Goal: Task Accomplishment & Management: Complete application form

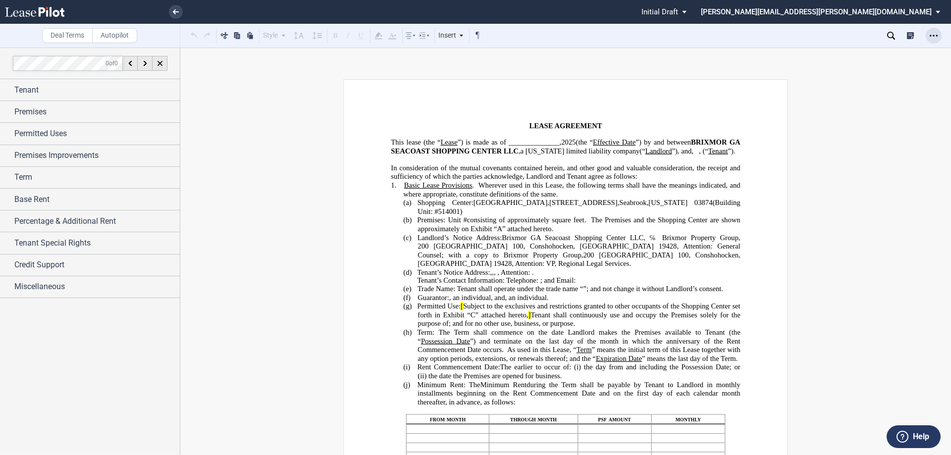
click at [931, 36] on icon "Open Lease options menu" at bounding box center [933, 36] width 8 height 8
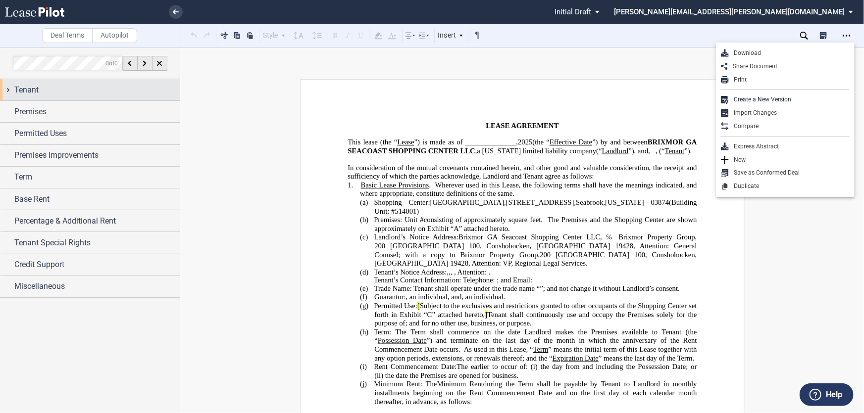
drag, startPoint x: 924, startPoint y: 0, endPoint x: 48, endPoint y: 92, distance: 881.5
click at [48, 92] on div "Tenant" at bounding box center [96, 90] width 165 height 12
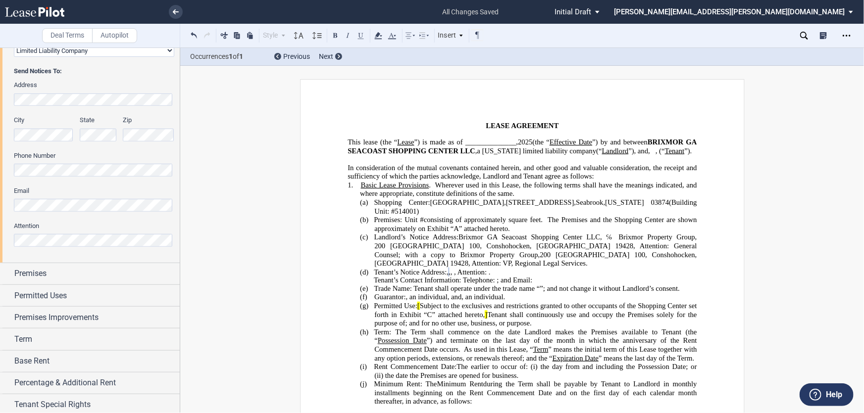
scroll to position [225, 0]
click at [61, 270] on div "Premises" at bounding box center [96, 272] width 165 height 12
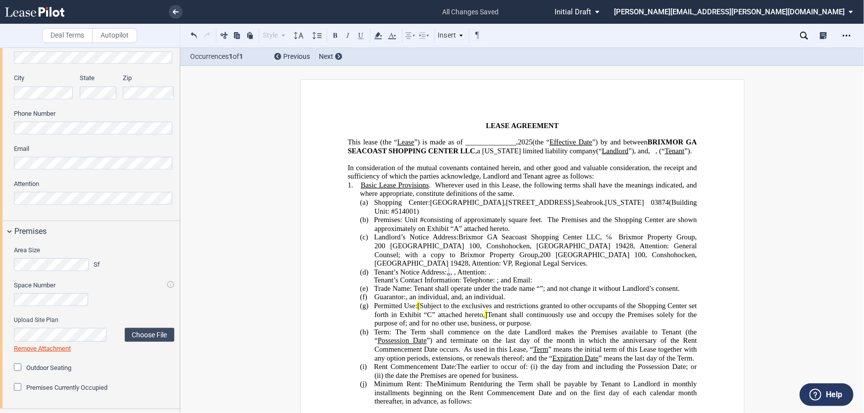
scroll to position [360, 0]
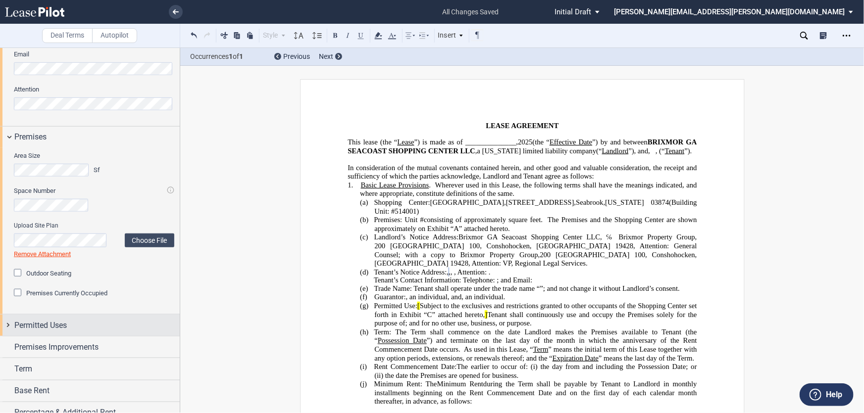
click at [83, 326] on div "Permitted Uses" at bounding box center [96, 326] width 165 height 12
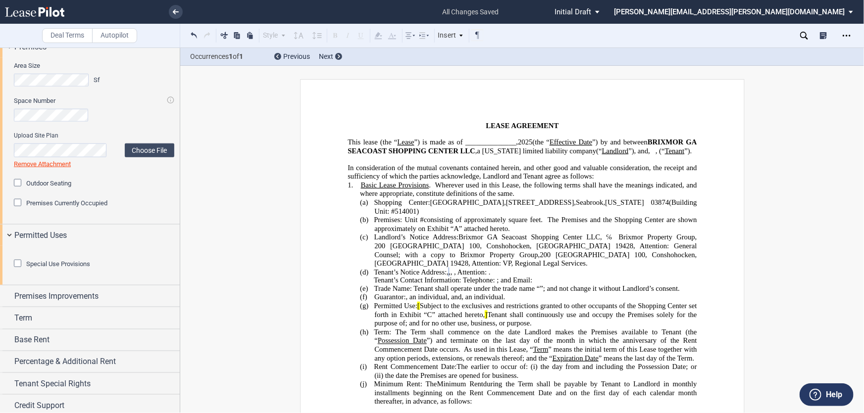
click at [4, 267] on div "Special Use Provisions Restaurant Restaurant" at bounding box center [90, 265] width 180 height 39
click at [0, 263] on html ".bocls-1{fill:#26354a;fill-rule:evenodd} Loading... × all changes saved Pending…" at bounding box center [432, 206] width 864 height 413
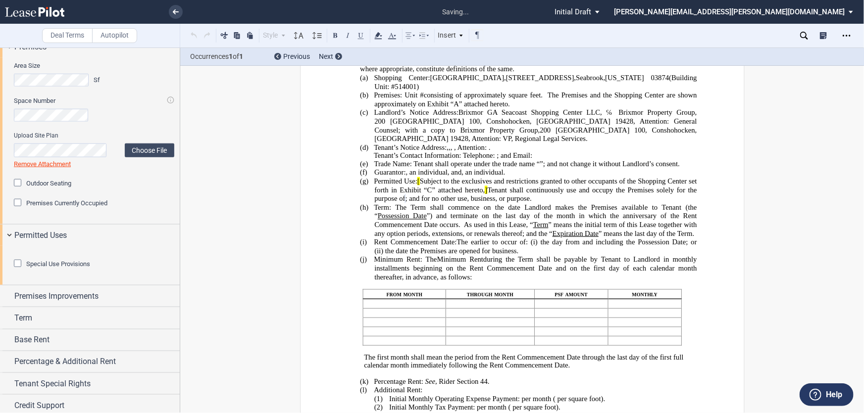
scroll to position [163, 0]
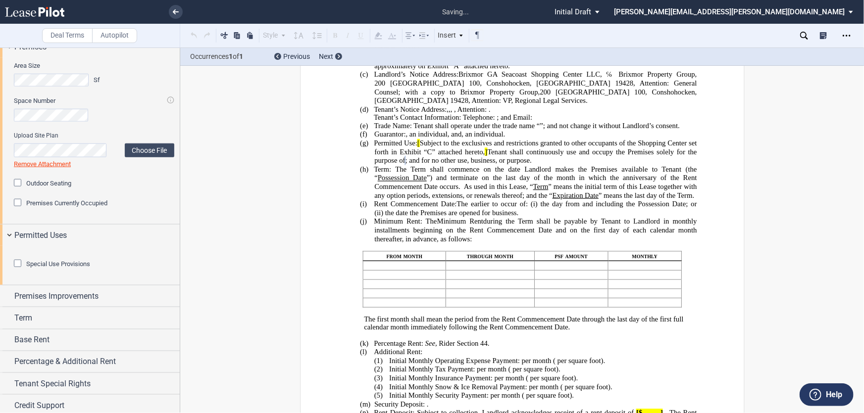
click at [6, 273] on div "Special Use Provisions Restaurant Restaurant" at bounding box center [90, 265] width 180 height 39
click at [419, 148] on span "[" at bounding box center [418, 143] width 2 height 8
click at [484, 165] on span "Tenant shall continuously use and occupy the Premises solely for the purpose of" at bounding box center [536, 156] width 324 height 17
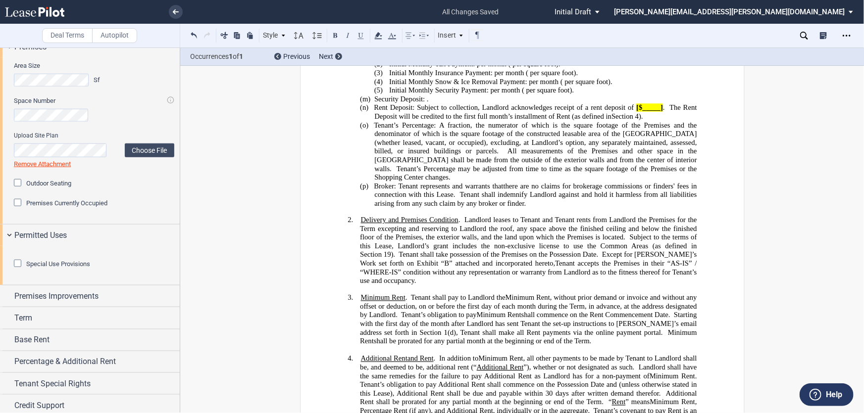
scroll to position [568, 0]
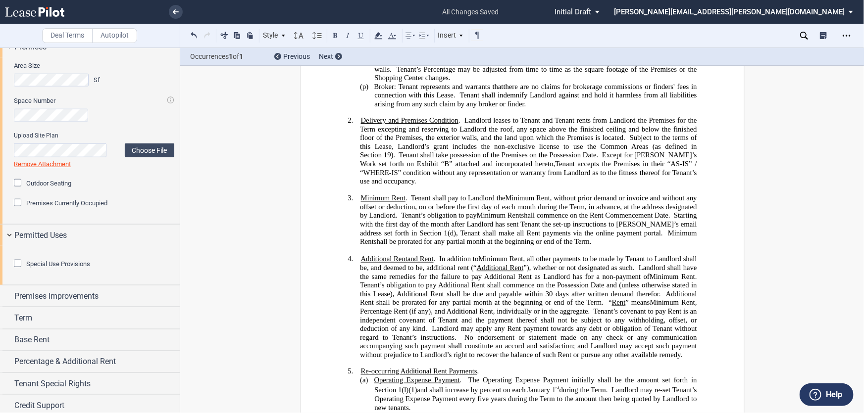
click at [610, 281] on span "Tenant’s obligation to pay Additional Rent shall commence on the Possession Dat…" at bounding box center [529, 289] width 339 height 17
drag, startPoint x: 601, startPoint y: 278, endPoint x: 580, endPoint y: 278, distance: 20.8
click at [580, 281] on span "Tenant’s obligation to pay Additional Rent shall commence on the Possession Dat…" at bounding box center [529, 289] width 339 height 17
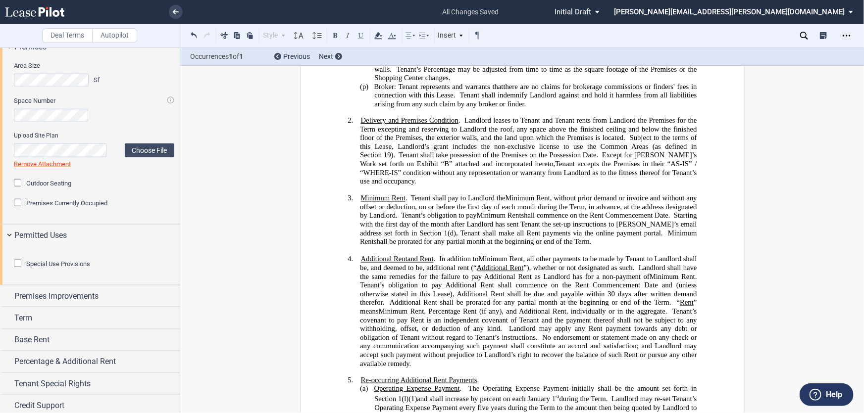
click at [538, 264] on span "”), whether or not designated as such." at bounding box center [578, 268] width 111 height 8
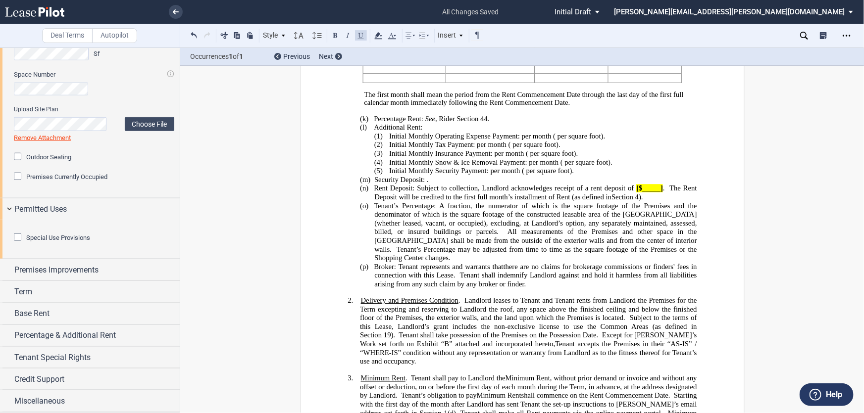
scroll to position [530, 0]
click at [53, 270] on span "Premises Improvements" at bounding box center [56, 270] width 84 height 12
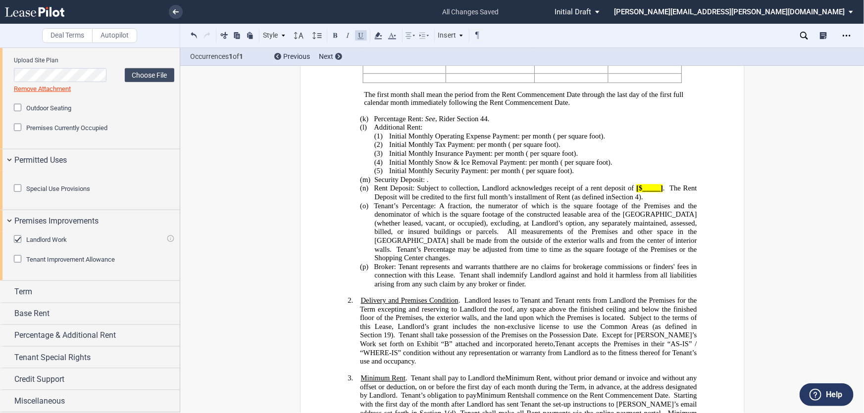
scroll to position [579, 0]
click at [61, 263] on span "Tenant Improvement Allowance" at bounding box center [70, 259] width 89 height 7
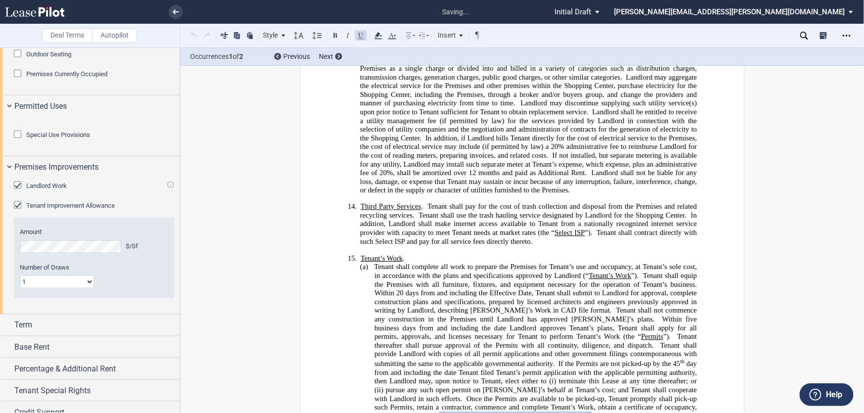
scroll to position [2243, 0]
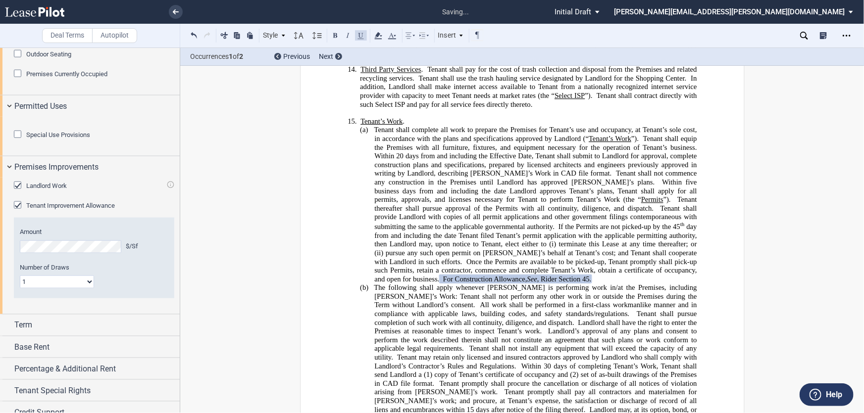
click at [61, 209] on span "Tenant Improvement Allowance" at bounding box center [70, 205] width 89 height 7
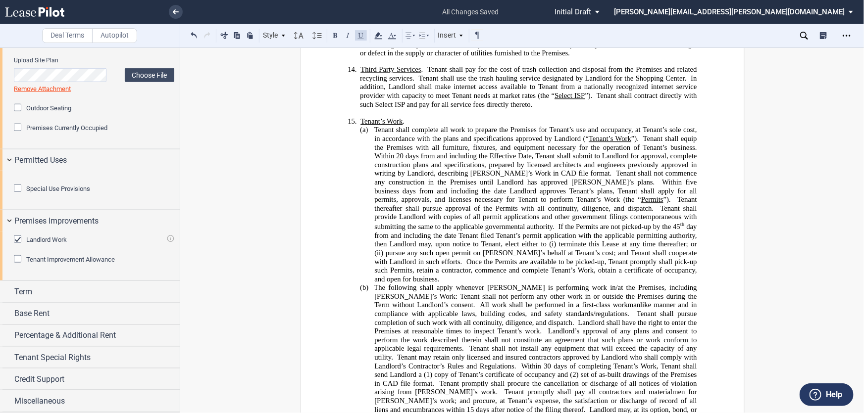
click at [24, 246] on div "Landlord Work Landlord Work" at bounding box center [94, 245] width 160 height 20
click at [28, 240] on span "Landlord Work" at bounding box center [46, 239] width 41 height 7
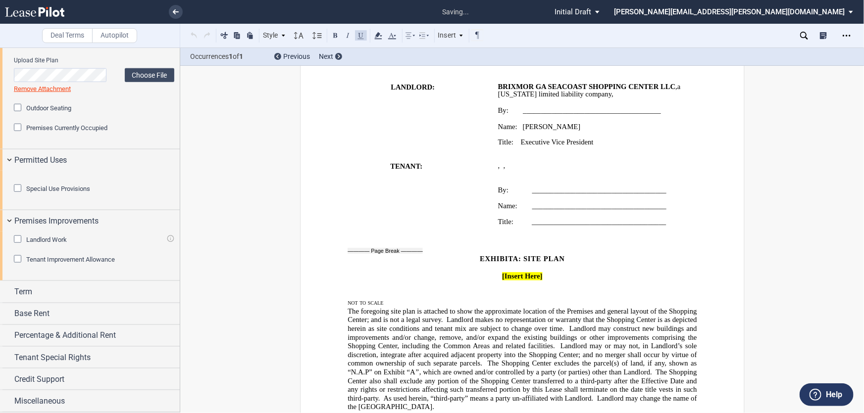
scroll to position [5945, 0]
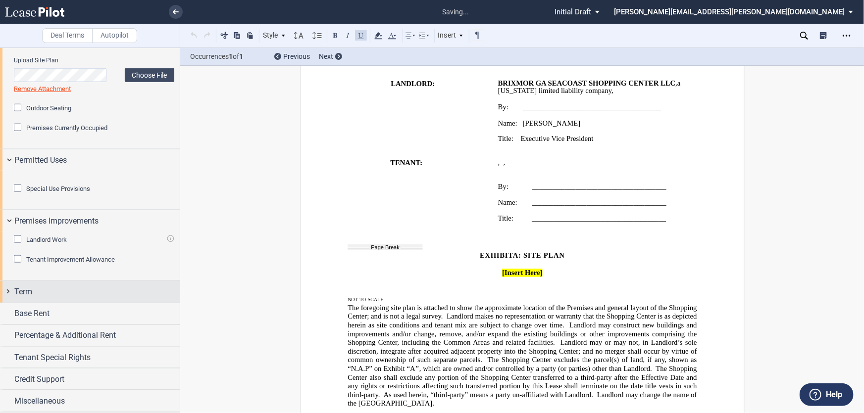
click at [34, 303] on div "Term" at bounding box center [90, 291] width 180 height 21
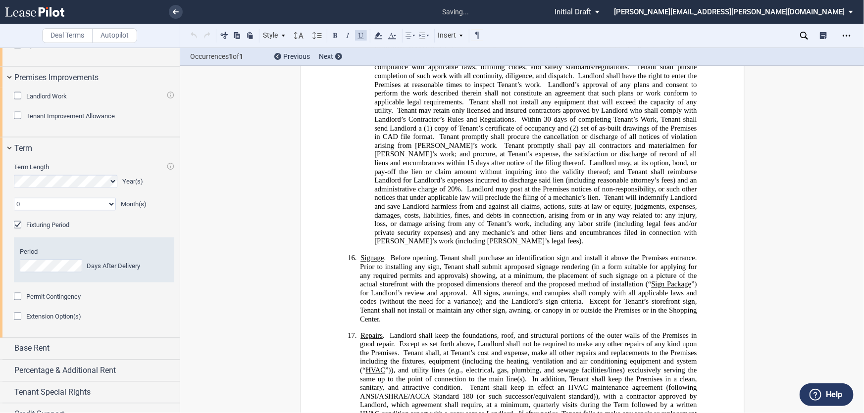
scroll to position [186, 0]
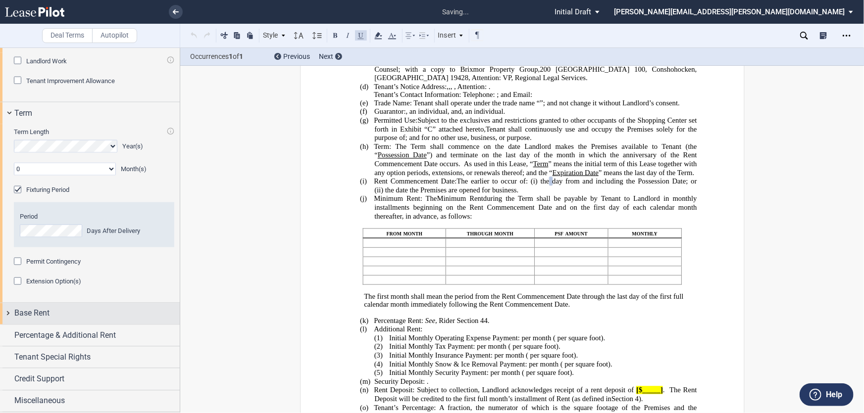
click at [35, 310] on span "Base Rent" at bounding box center [31, 314] width 35 height 12
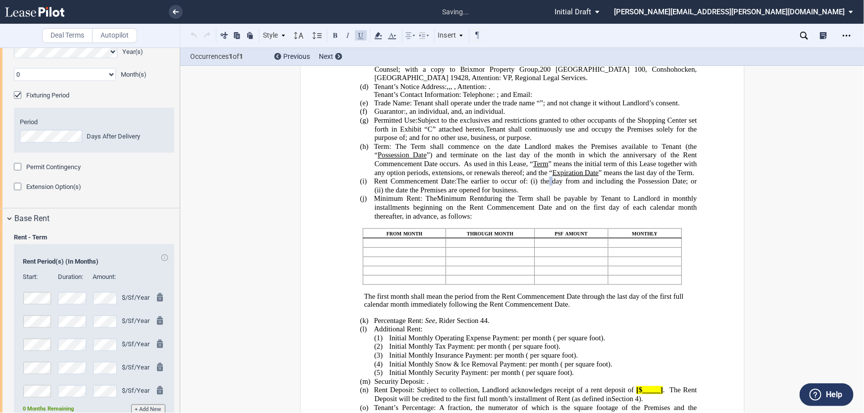
scroll to position [967, 0]
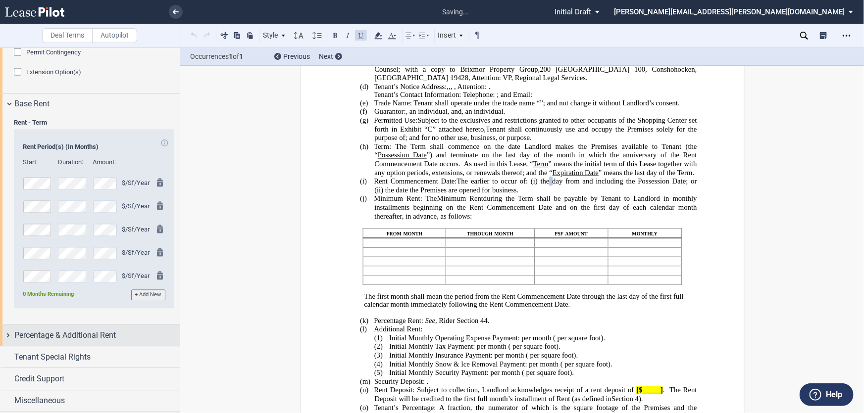
click at [88, 337] on span "Percentage & Additional Rent" at bounding box center [64, 336] width 101 height 12
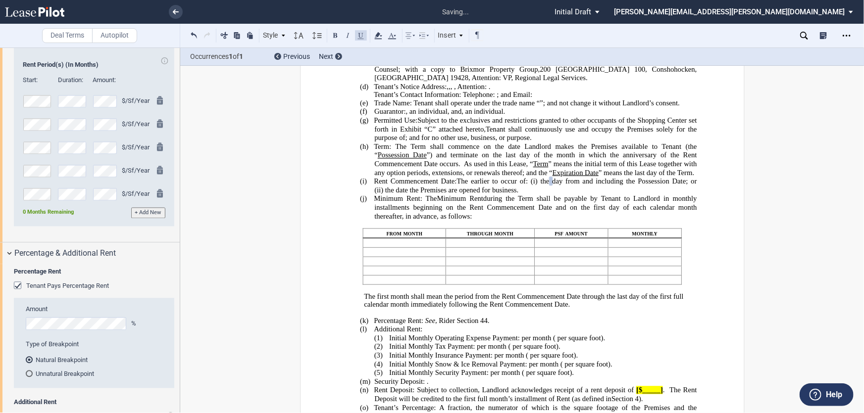
scroll to position [1102, 0]
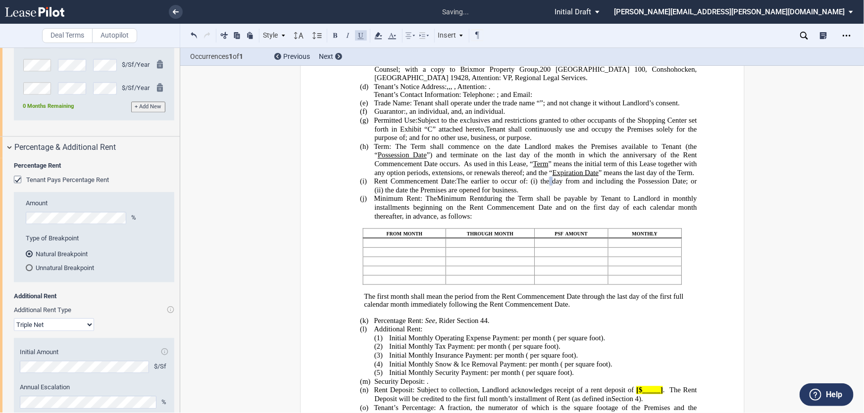
click at [49, 184] on span "Tenant Pays Percentage Rent" at bounding box center [67, 179] width 83 height 7
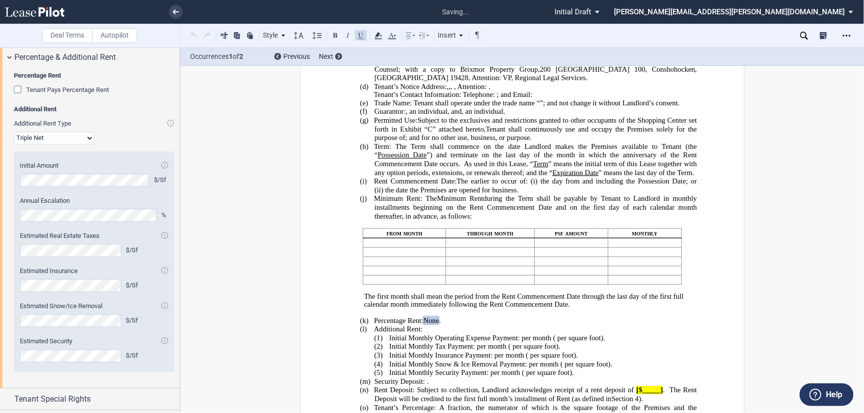
scroll to position [1288, 0]
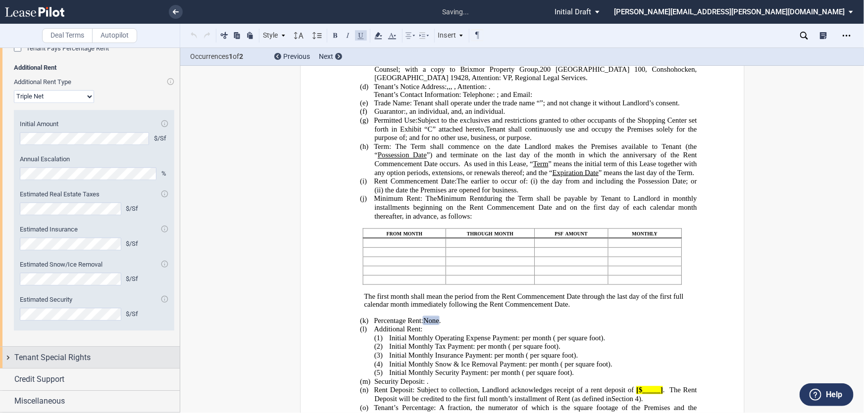
click at [84, 357] on span "Tenant Special Rights" at bounding box center [52, 358] width 76 height 12
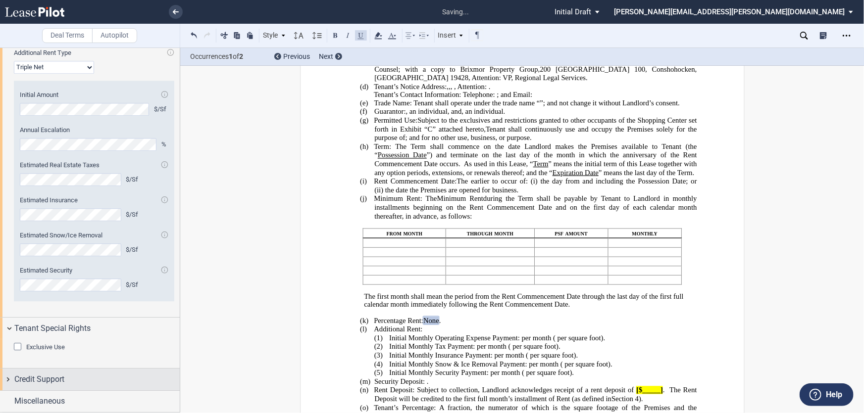
click at [60, 376] on span "Credit Support" at bounding box center [39, 380] width 50 height 12
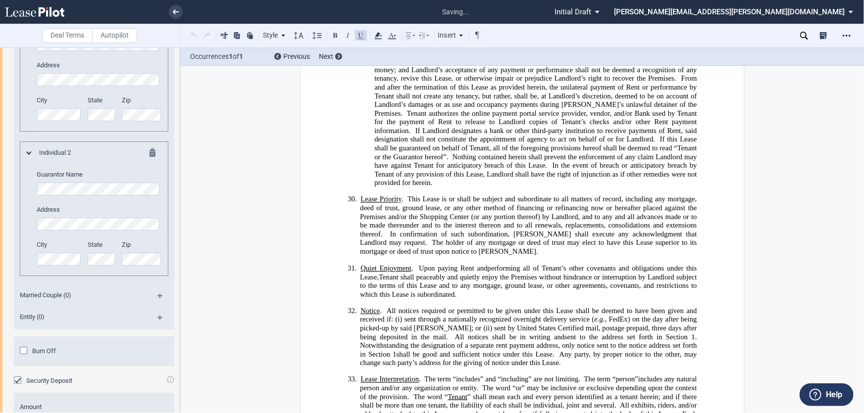
scroll to position [6165, 0]
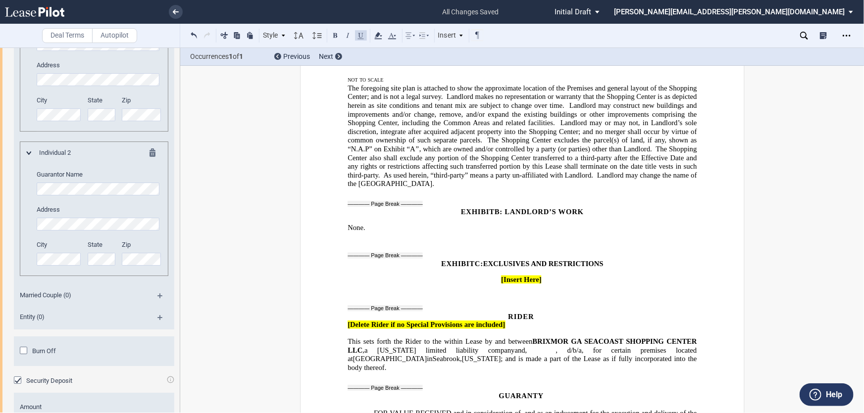
click at [158, 308] on div "Married Couple (0)" at bounding box center [94, 297] width 160 height 22
click at [157, 305] on md-icon at bounding box center [163, 300] width 13 height 12
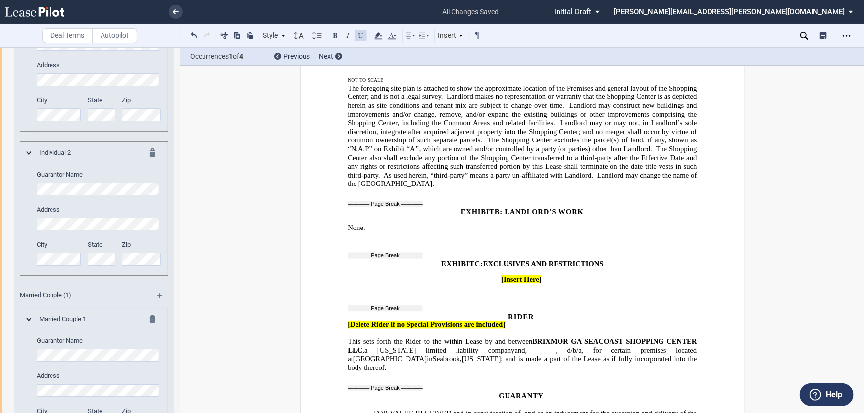
scroll to position [6173, 0]
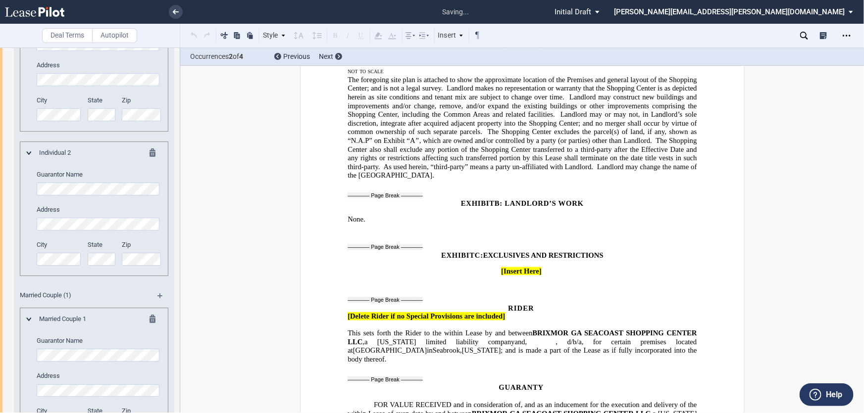
click at [31, 99] on div "Individual 1 Guarantor Name Address City State Zip" at bounding box center [94, 67] width 135 height 127
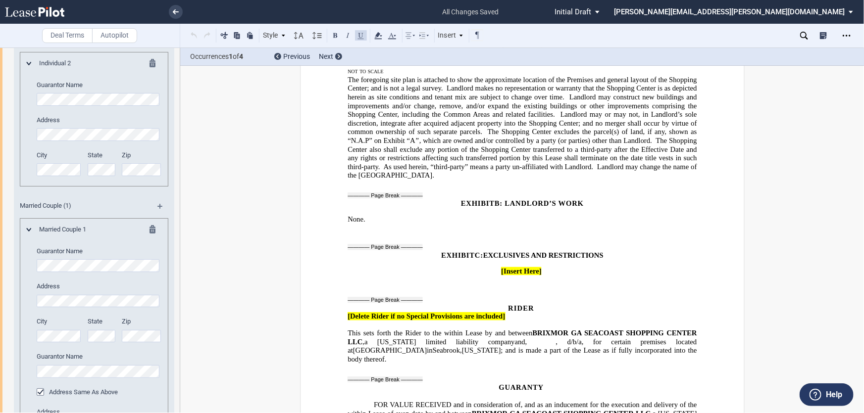
scroll to position [1677, 0]
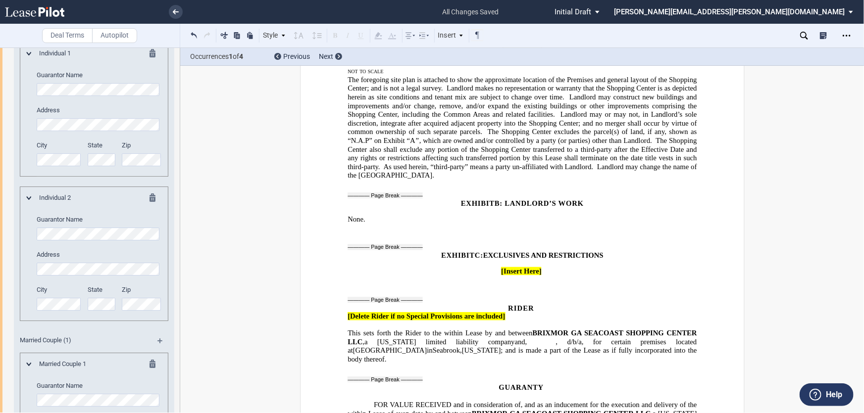
click at [25, 177] on div "Individual 1 Guarantor Name Address City State Zip" at bounding box center [94, 109] width 149 height 135
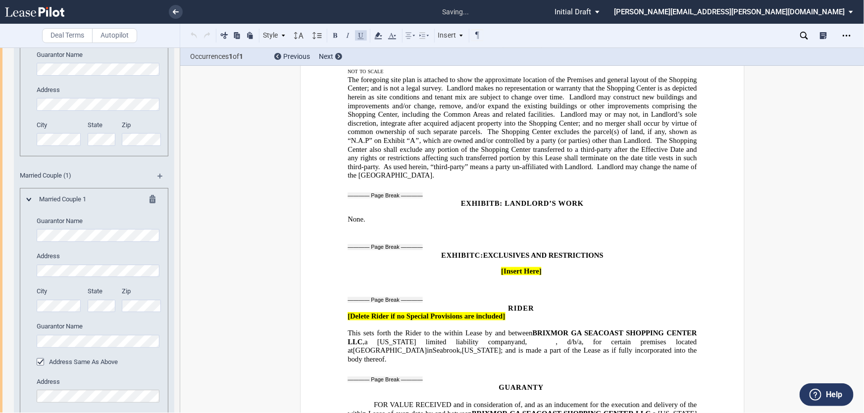
scroll to position [1768, 0]
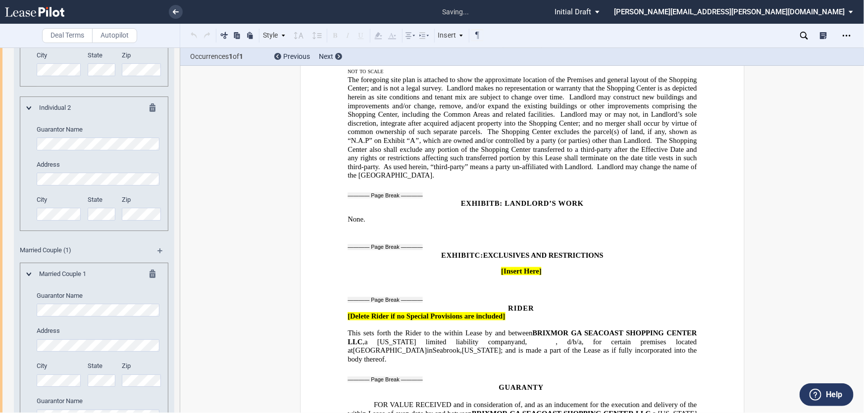
click at [31, 86] on div "City" at bounding box center [59, 68] width 57 height 35
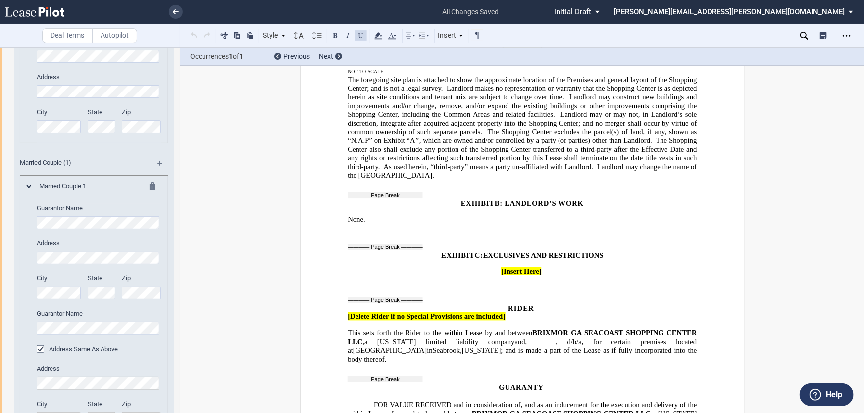
scroll to position [1857, 0]
click at [62, 298] on editor-control "City" at bounding box center [59, 284] width 45 height 25
click at [117, 141] on div "City State Zip" at bounding box center [99, 123] width 137 height 35
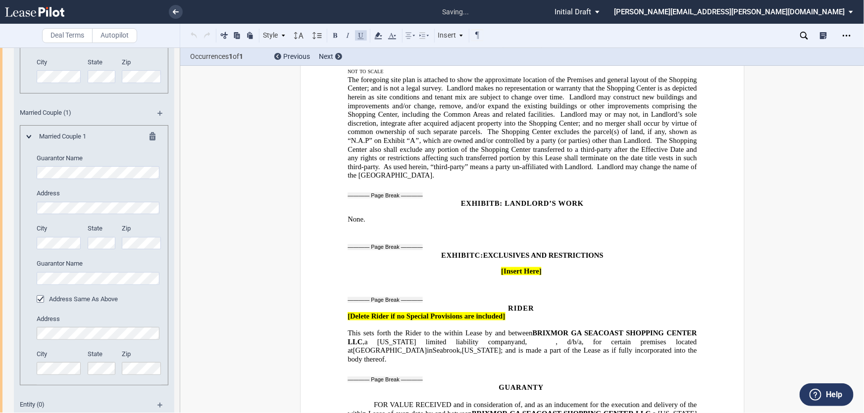
scroll to position [1947, 0]
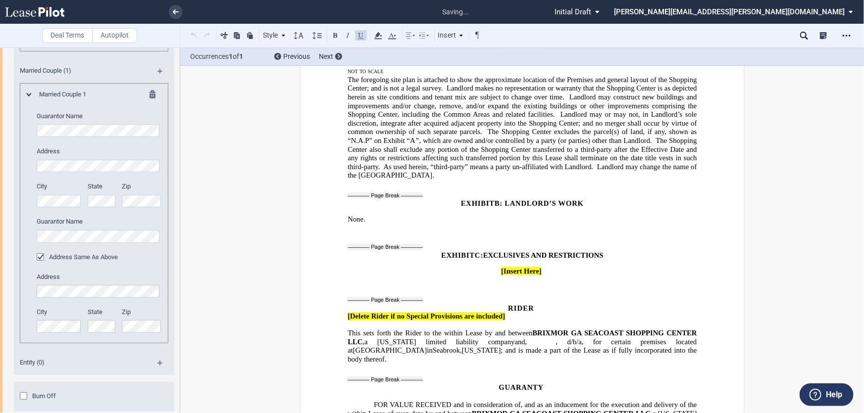
click at [158, 81] on md-icon at bounding box center [163, 75] width 13 height 12
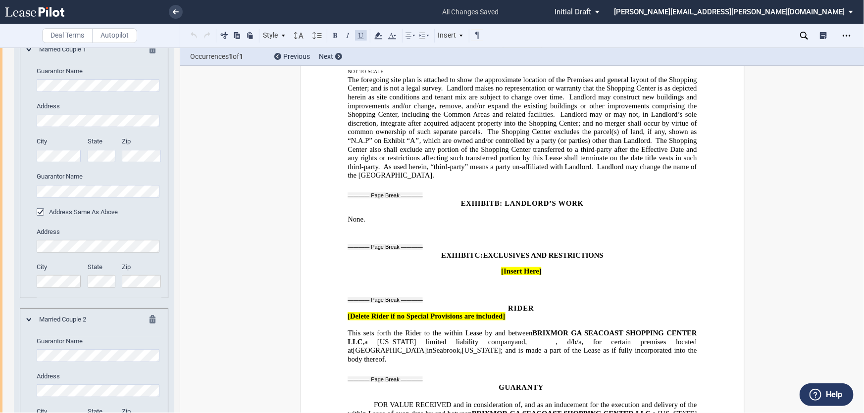
scroll to position [1857, 0]
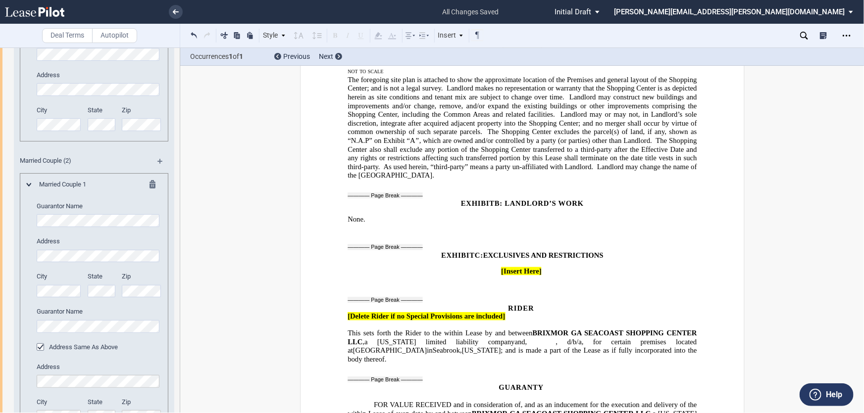
click at [21, 142] on div "Individual 2 Guarantor Name Address City State Zip" at bounding box center [94, 74] width 149 height 135
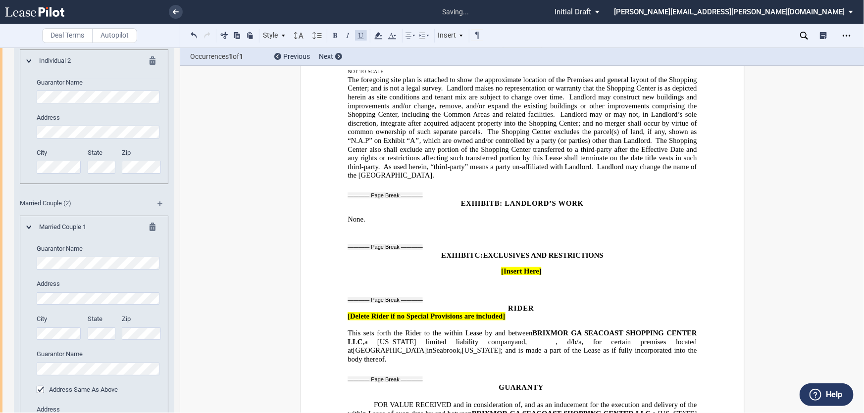
scroll to position [1812, 0]
click at [30, 146] on div "Individual 2 Guarantor Name Address City State Zip" at bounding box center [94, 122] width 135 height 127
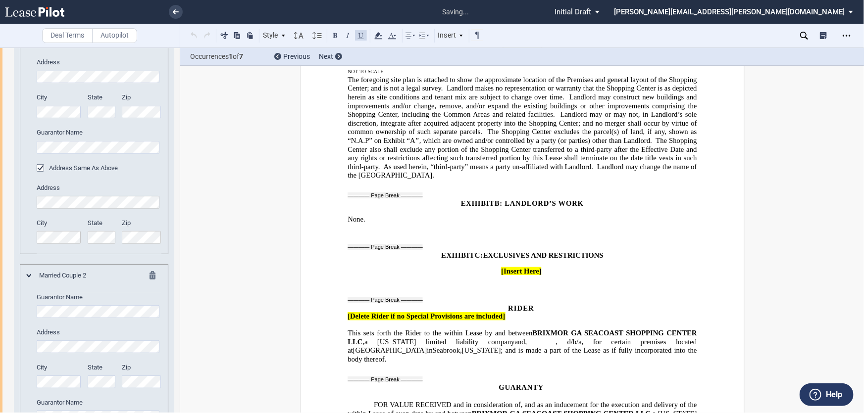
scroll to position [2037, 0]
click at [32, 119] on div "Married Couple 1 Guarantor Name Address City State Zip" at bounding box center [94, 126] width 135 height 253
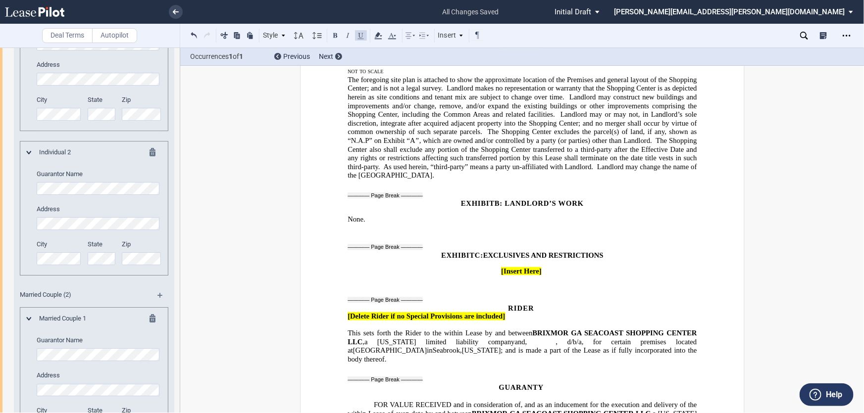
scroll to position [1722, 0]
click at [151, 16] on md-icon at bounding box center [156, 10] width 12 height 12
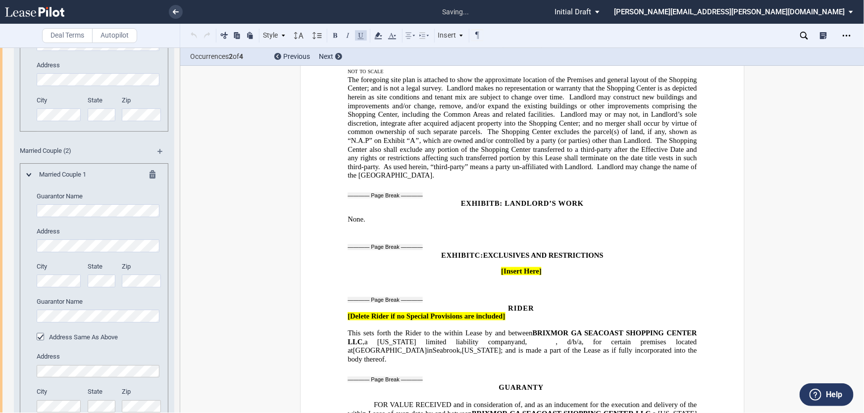
click at [151, 16] on md-icon at bounding box center [156, 10] width 12 height 12
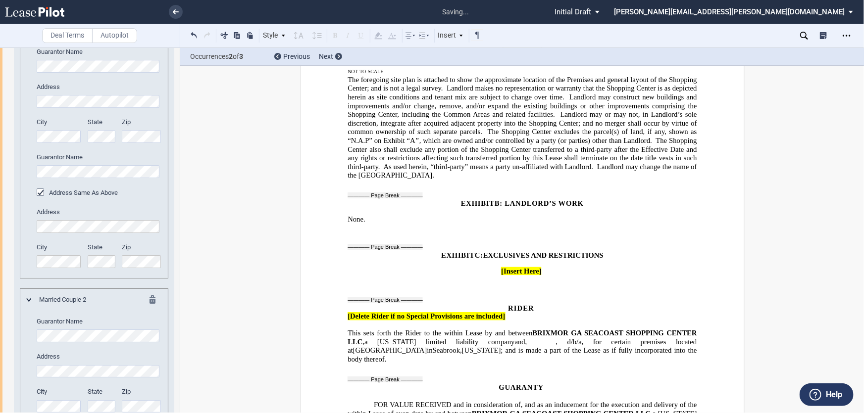
click at [32, 223] on div "Married Couple 1 Guarantor Name Address City State Zip" at bounding box center [94, 152] width 135 height 253
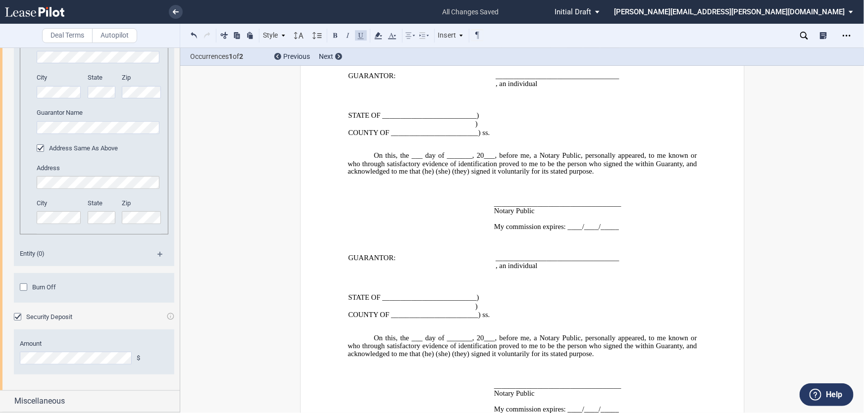
scroll to position [2091, 0]
click at [61, 402] on span "Miscellaneous" at bounding box center [39, 402] width 51 height 12
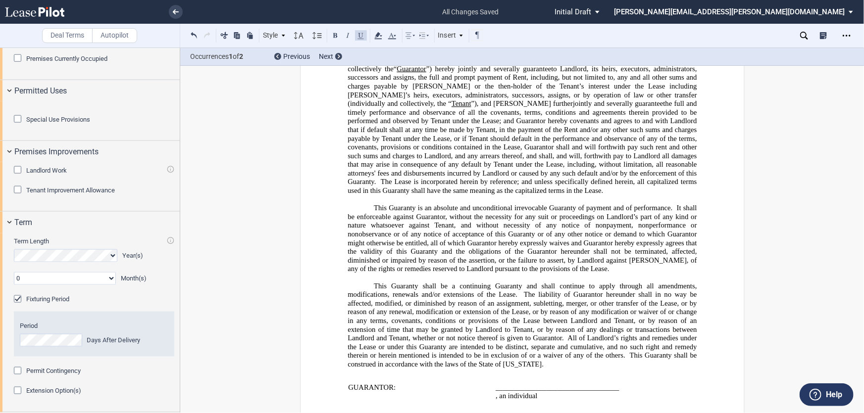
scroll to position [590, 0]
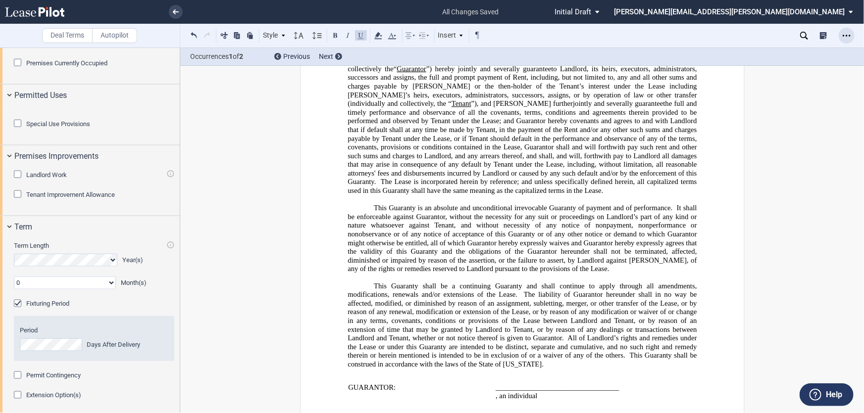
click at [852, 35] on div "Open Lease options menu" at bounding box center [847, 36] width 16 height 16
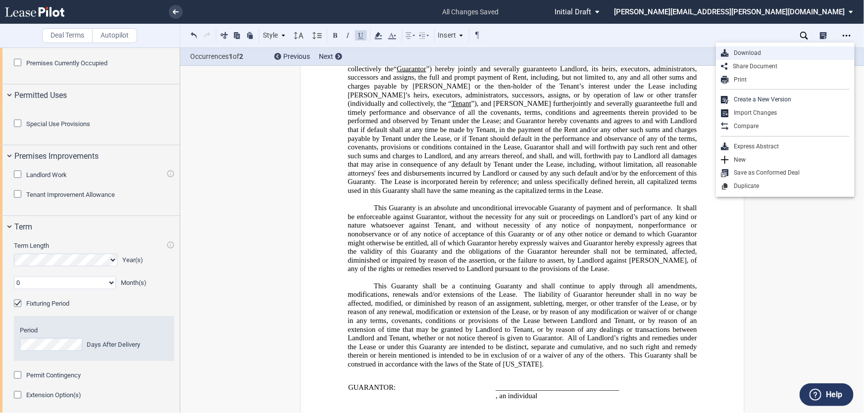
click at [752, 53] on div "Download" at bounding box center [789, 53] width 121 height 8
